Goal: Find contact information: Find contact information

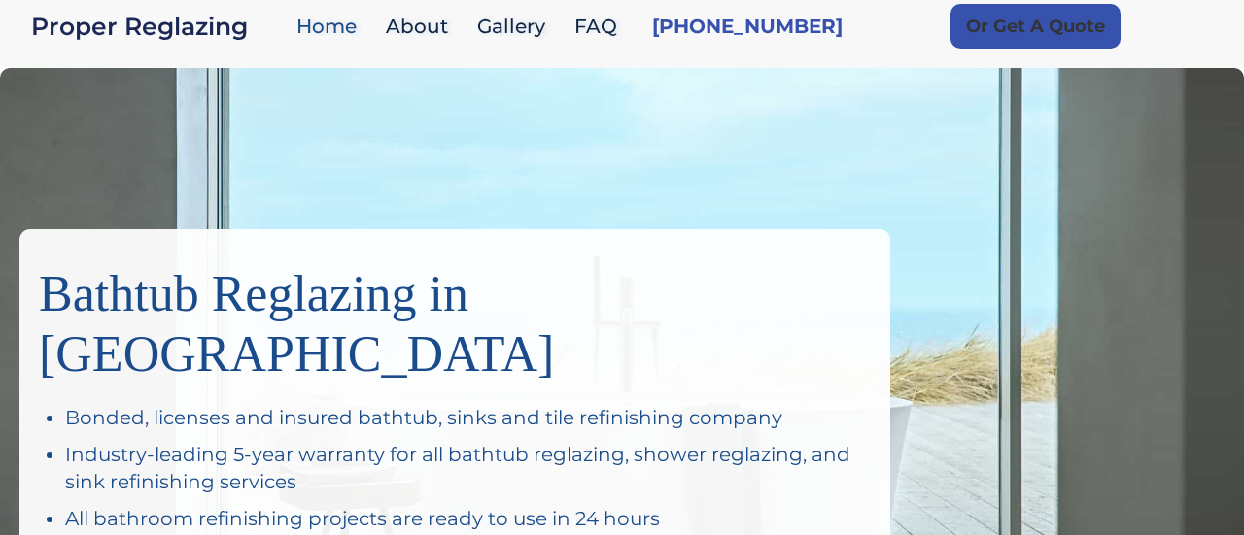
click at [993, 33] on link "Or Get A Quote" at bounding box center [1035, 26] width 170 height 45
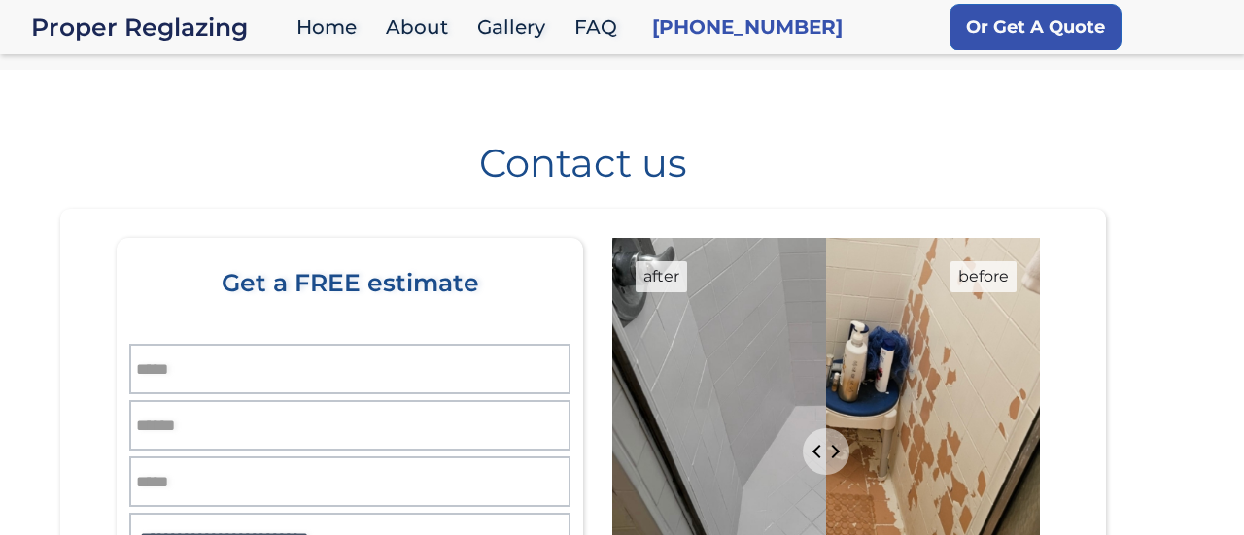
click at [495, 309] on div "Get a FREE estimate" at bounding box center [349, 310] width 427 height 82
click at [724, 19] on link "[PHONE_NUMBER]" at bounding box center [747, 27] width 190 height 27
